Goal: Task Accomplishment & Management: Use online tool/utility

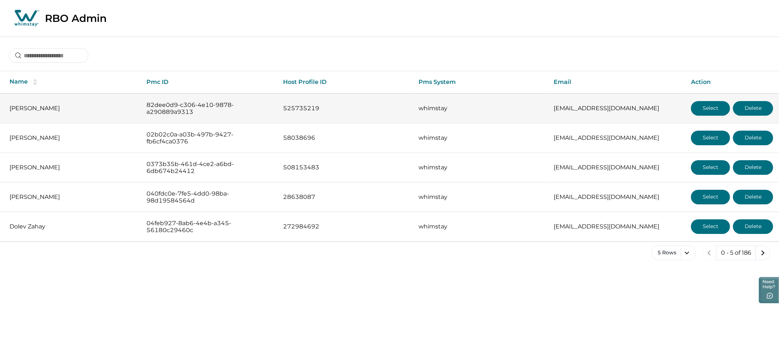
click at [707, 109] on button "Select" at bounding box center [710, 108] width 39 height 15
